Goal: Task Accomplishment & Management: Use online tool/utility

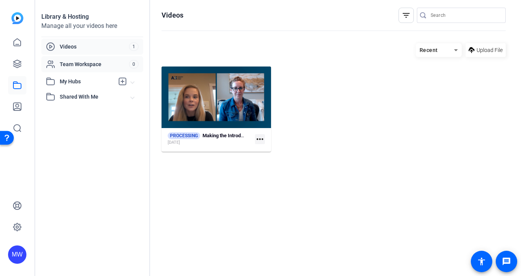
click at [70, 66] on span "Team Workspace" at bounding box center [94, 64] width 69 height 8
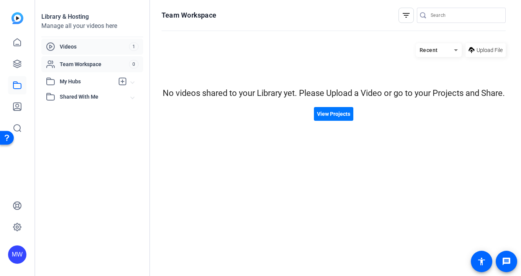
click at [68, 46] on span "Videos" at bounding box center [94, 47] width 69 height 8
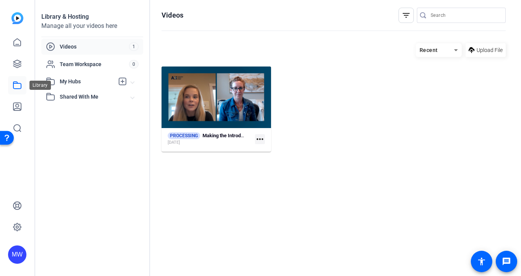
click at [19, 86] on icon at bounding box center [17, 85] width 9 height 9
click at [260, 140] on mat-icon "more_horiz" at bounding box center [260, 139] width 10 height 10
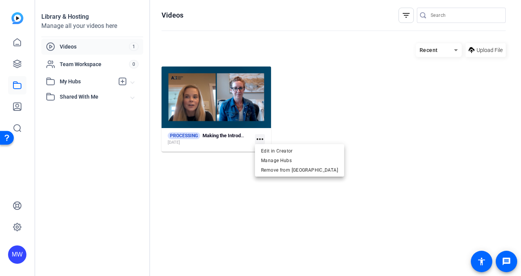
click at [208, 134] on div at bounding box center [260, 138] width 521 height 276
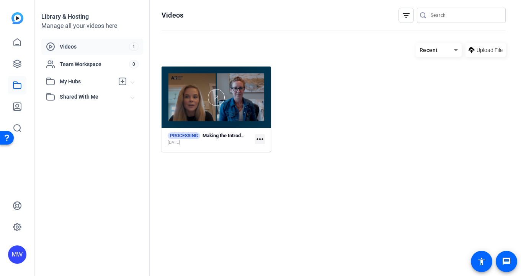
click at [200, 116] on div at bounding box center [215, 98] width 109 height 62
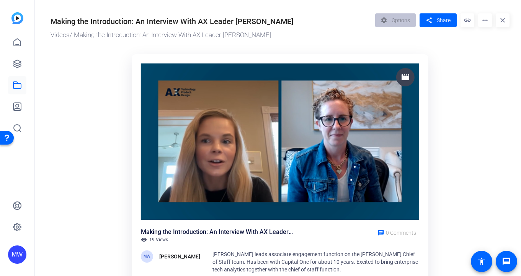
click at [225, 150] on img at bounding box center [280, 142] width 278 height 156
click at [258, 109] on img at bounding box center [280, 142] width 278 height 156
click at [229, 134] on img at bounding box center [280, 142] width 278 height 156
click at [434, 17] on span at bounding box center [437, 20] width 37 height 18
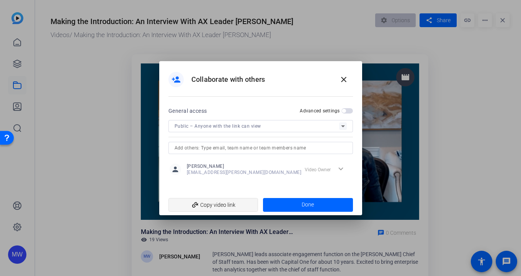
click at [228, 203] on span "add_link Copy video link" at bounding box center [213, 205] width 78 height 15
click at [343, 78] on mat-icon "close" at bounding box center [343, 79] width 9 height 9
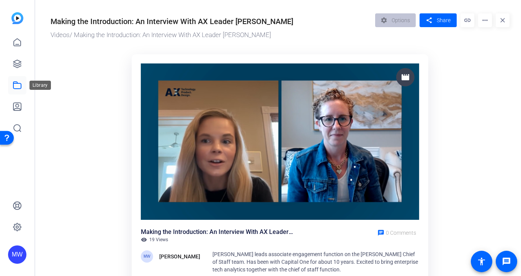
click at [18, 83] on icon at bounding box center [17, 85] width 8 height 7
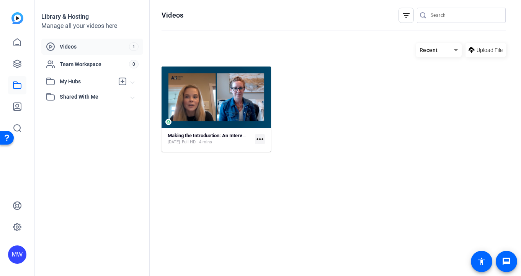
click at [258, 137] on mat-icon "more_horiz" at bounding box center [260, 139] width 10 height 10
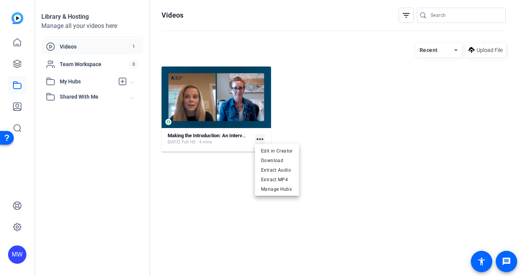
click at [232, 101] on div at bounding box center [260, 138] width 521 height 276
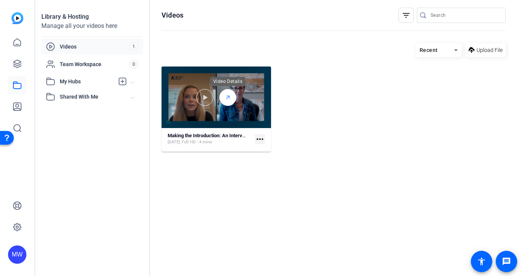
click at [230, 97] on icon at bounding box center [228, 97] width 6 height 9
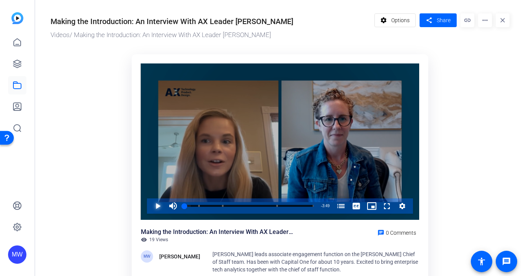
click at [150, 209] on span "Video Player" at bounding box center [150, 206] width 0 height 15
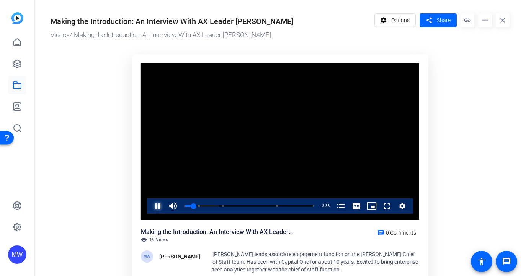
scroll to position [0, 0]
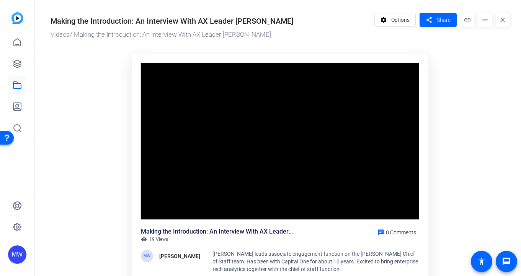
click at [250, 261] on span "[PERSON_NAME] leads associate engagement function on the [PERSON_NAME] Chief of…" at bounding box center [314, 261] width 205 height 21
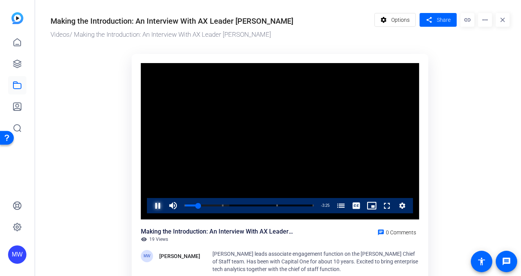
click at [150, 204] on span "Video Player" at bounding box center [150, 205] width 0 height 15
click at [435, 21] on span at bounding box center [437, 20] width 37 height 18
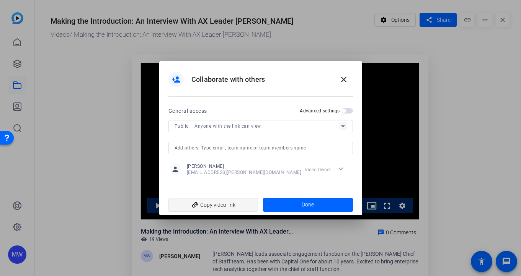
click at [192, 205] on mat-icon "add_link" at bounding box center [195, 205] width 13 height 13
click at [343, 79] on mat-icon "close" at bounding box center [343, 79] width 9 height 9
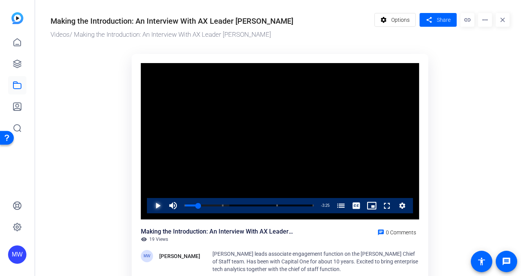
click at [150, 203] on span "Video Player" at bounding box center [150, 205] width 0 height 15
click at [150, 204] on span "Video Player" at bounding box center [150, 205] width 0 height 15
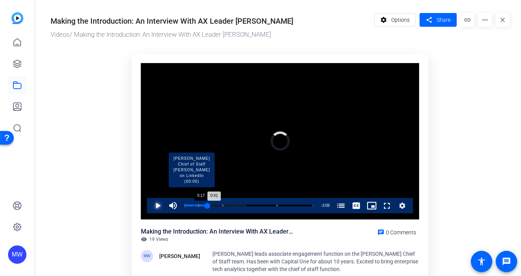
click at [194, 206] on div "Loaded : 48.06% 0:17 0:41 [PERSON_NAME] Chief of Staff [PERSON_NAME] on LinkedI…" at bounding box center [248, 206] width 129 height 2
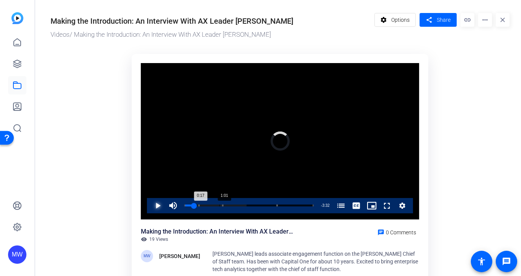
click at [219, 204] on div "Loaded : 48.06% 1:01 0:17 [PERSON_NAME] Chief of Staff [PERSON_NAME] on LinkedI…" at bounding box center [249, 205] width 137 height 15
click at [150, 206] on span "Video Player" at bounding box center [150, 205] width 0 height 15
click at [150, 204] on span "Video Player" at bounding box center [150, 205] width 0 height 15
click at [393, 21] on span "Options" at bounding box center [400, 20] width 18 height 15
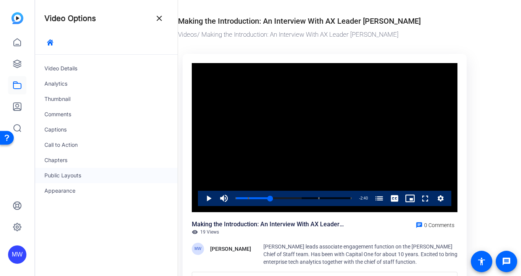
click at [65, 180] on div "Public Layouts" at bounding box center [106, 175] width 142 height 15
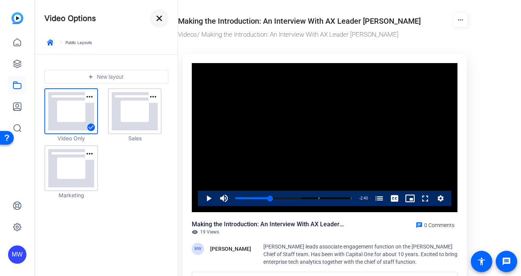
click at [160, 16] on mat-icon "close" at bounding box center [159, 18] width 9 height 9
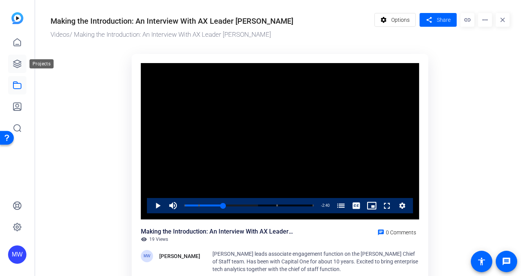
click at [22, 62] on link at bounding box center [17, 64] width 18 height 18
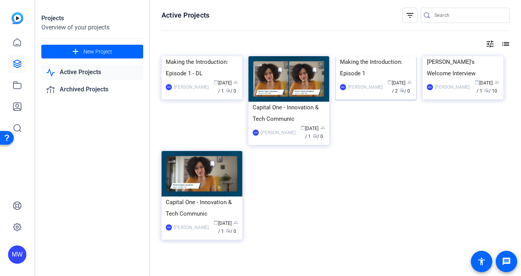
click at [384, 56] on img at bounding box center [376, 56] width 81 height 0
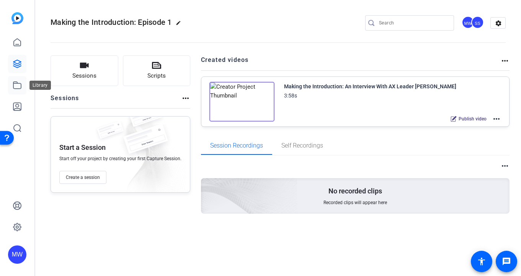
click at [16, 85] on icon at bounding box center [17, 85] width 9 height 9
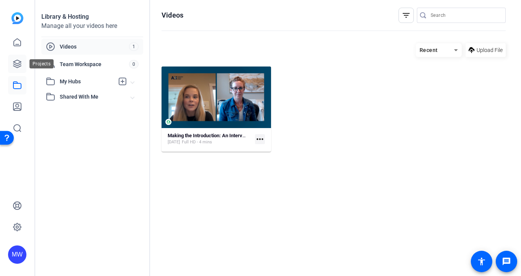
click at [18, 63] on icon at bounding box center [17, 63] width 9 height 9
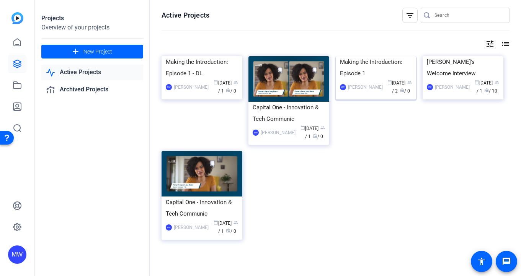
click at [378, 56] on img at bounding box center [376, 56] width 81 height 0
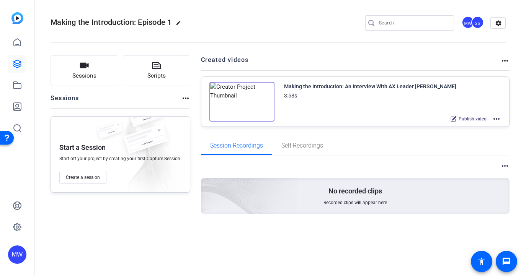
click at [496, 118] on mat-icon "more_horiz" at bounding box center [496, 118] width 9 height 9
click at [466, 129] on span "Edit in Creator" at bounding box center [468, 128] width 53 height 9
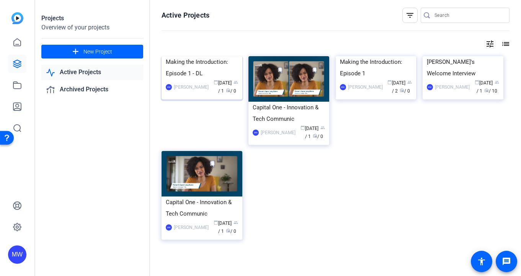
click at [201, 79] on div "Making the Introduction: Episode 1 - DL" at bounding box center [202, 67] width 72 height 23
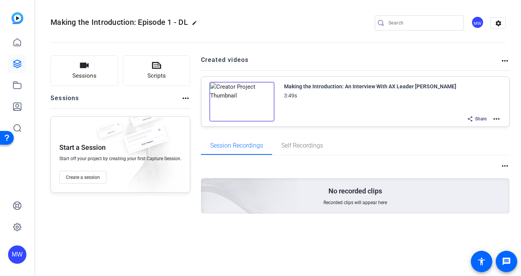
click at [501, 119] on div "Making the Introduction: An Interview With AX Leader Anne Johnston 3:49s Share …" at bounding box center [355, 102] width 308 height 50
click at [497, 119] on mat-icon "more_horiz" at bounding box center [496, 118] width 9 height 9
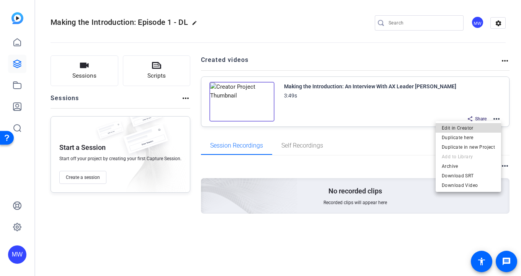
click at [469, 126] on span "Edit in Creator" at bounding box center [468, 128] width 53 height 9
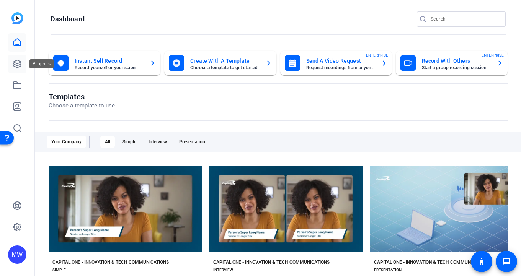
click at [18, 64] on icon at bounding box center [17, 64] width 8 height 8
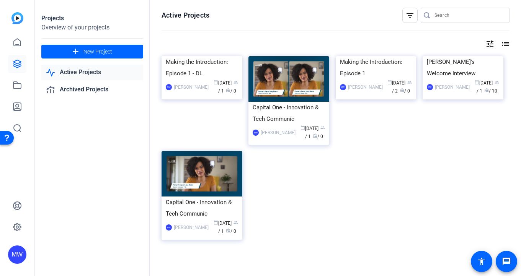
click at [201, 56] on img at bounding box center [201, 56] width 81 height 0
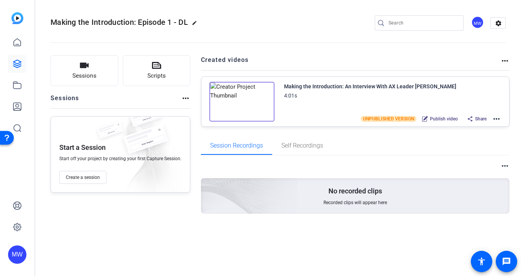
click at [237, 101] on img at bounding box center [241, 102] width 65 height 40
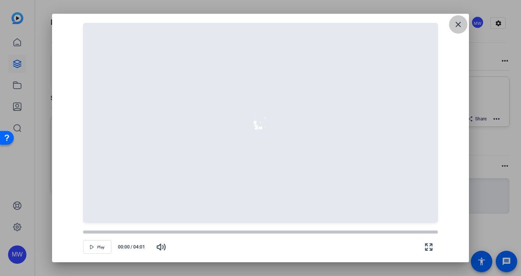
click at [460, 25] on mat-icon "close" at bounding box center [457, 24] width 9 height 9
